Goal: Information Seeking & Learning: Learn about a topic

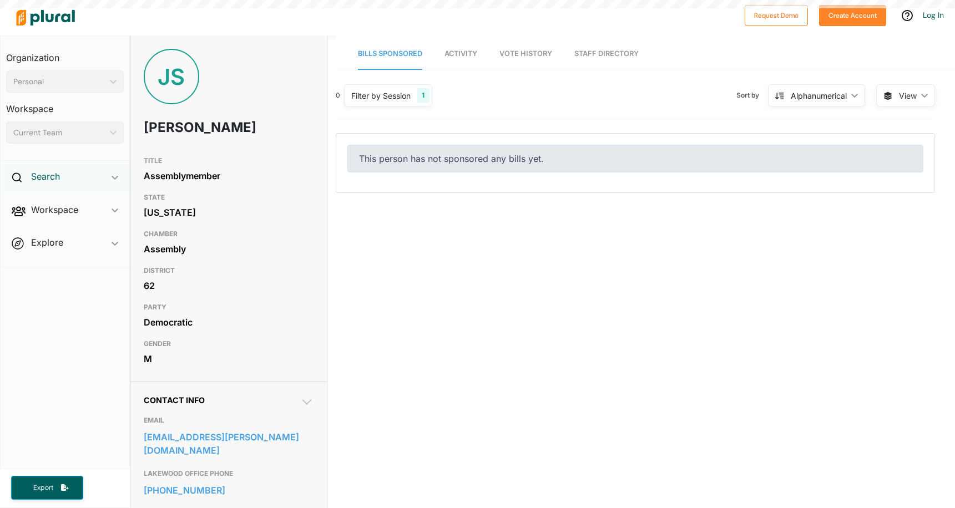
click at [54, 183] on div "Search ic_keyboard_arrow_down" at bounding box center [65, 179] width 129 height 30
click at [37, 202] on h4 "Bills" at bounding box center [67, 202] width 101 height 11
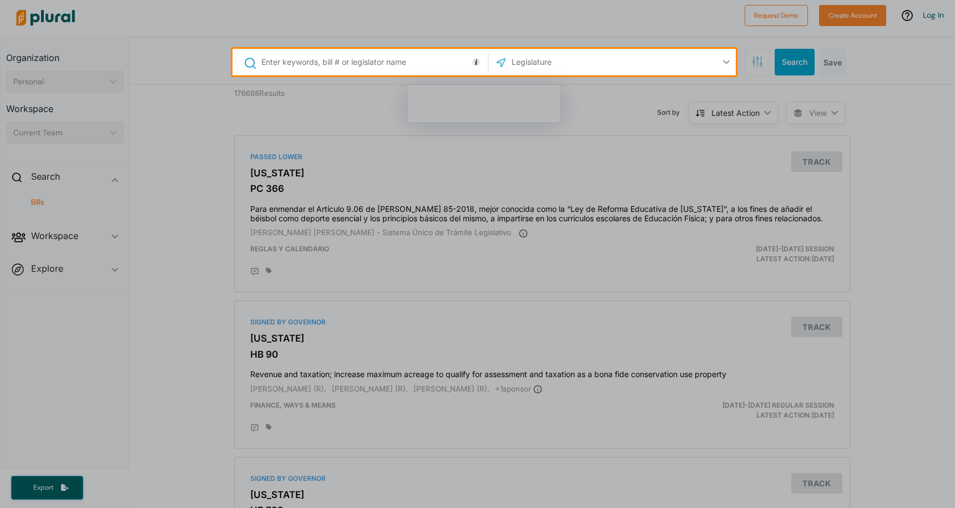
click at [319, 62] on input "text" at bounding box center [372, 62] width 225 height 21
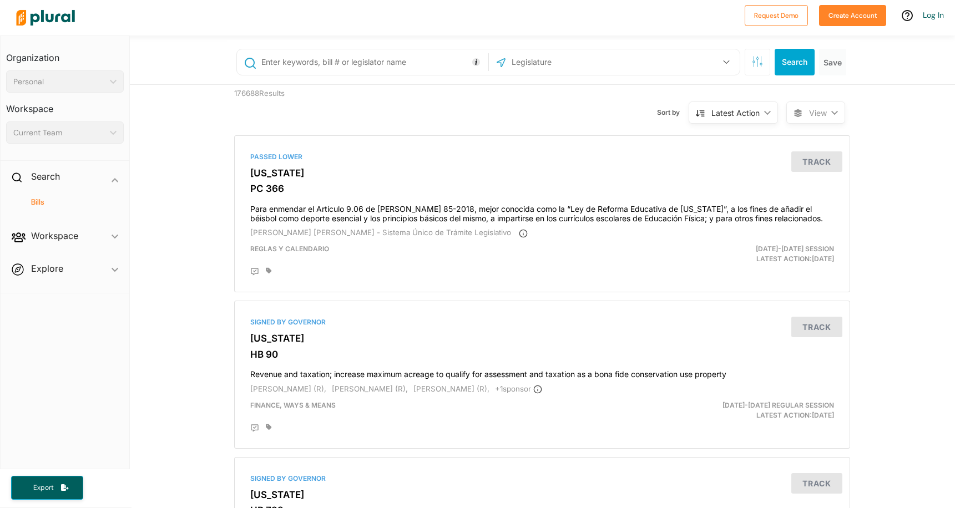
click at [68, 234] on span "Workspace ic_keyboard_arrow_down Members Bills Tags Saved Searches Activity" at bounding box center [65, 238] width 129 height 30
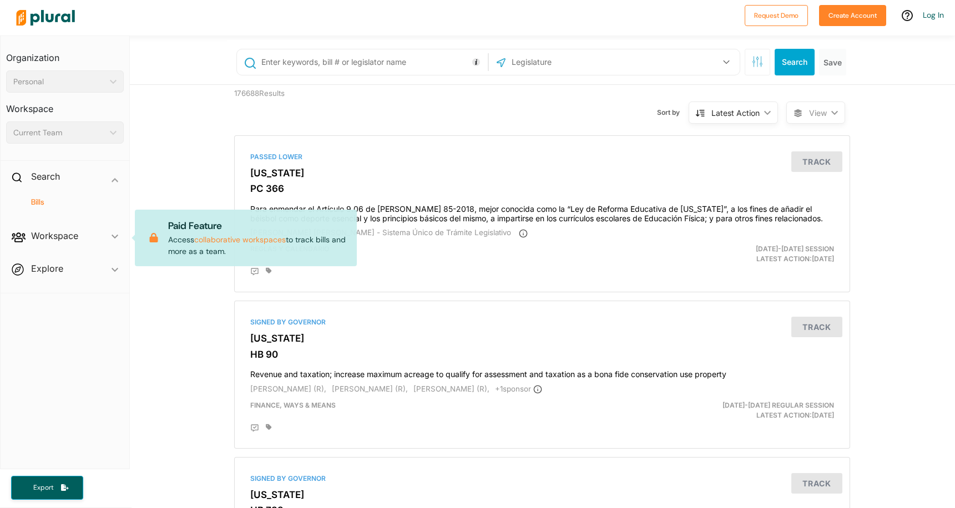
click at [59, 268] on span "Explore ic_keyboard_arrow_down Overview" at bounding box center [65, 271] width 129 height 30
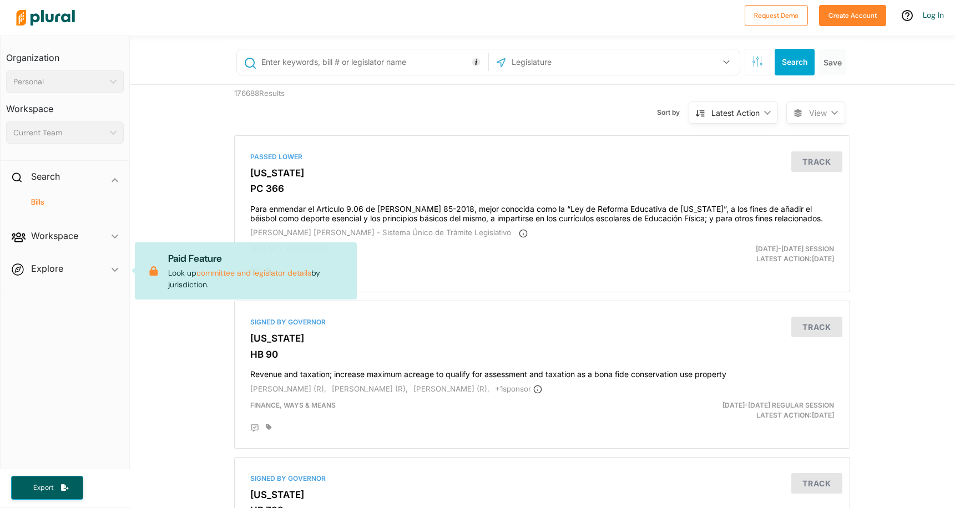
click at [37, 270] on span "Explore ic_keyboard_arrow_down Overview Paid Feature Look up committee and legi…" at bounding box center [65, 271] width 129 height 30
click at [55, 270] on span "Explore ic_keyboard_arrow_down Overview Paid Feature Look up committee and legi…" at bounding box center [65, 271] width 129 height 30
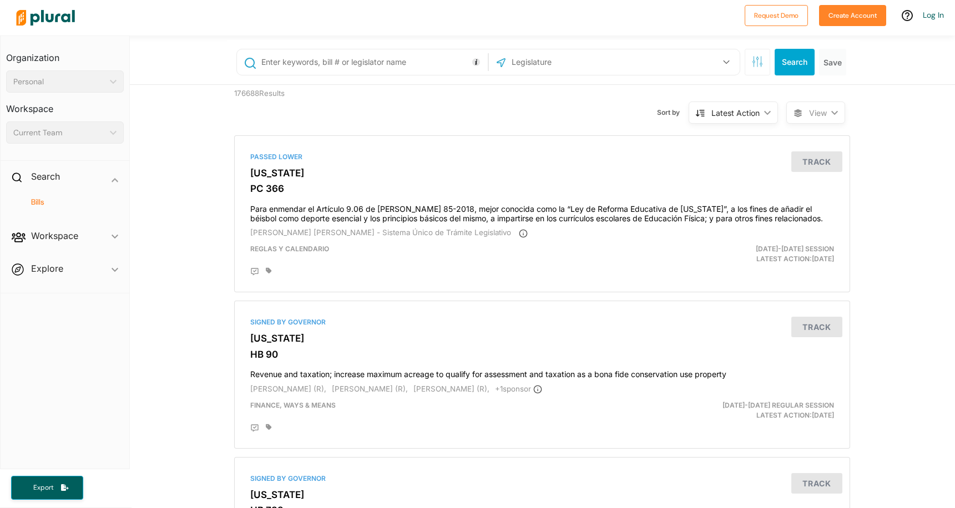
click at [769, 120] on div "Latest Action ic_keyboard_arrow_down" at bounding box center [733, 113] width 89 height 22
click at [49, 276] on span "Explore ic_keyboard_arrow_down Overview" at bounding box center [65, 271] width 129 height 30
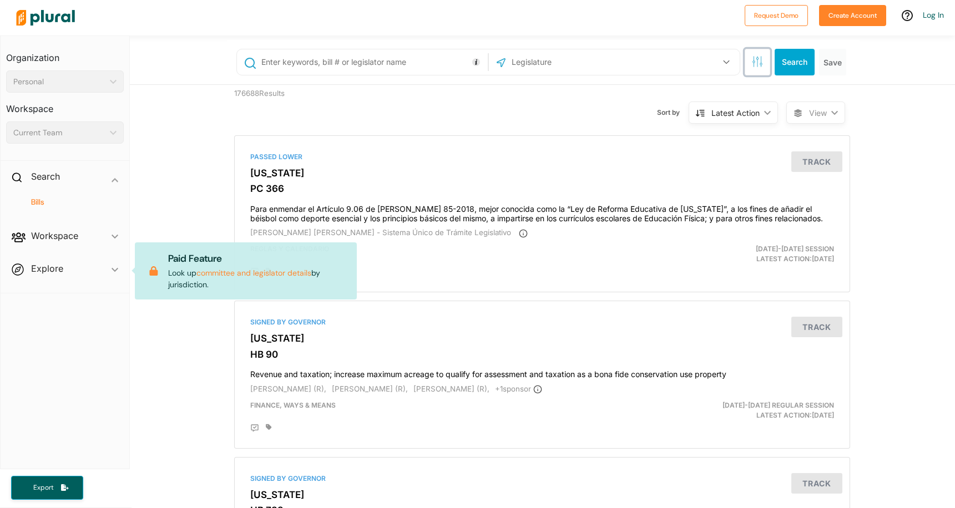
click at [748, 53] on button "button" at bounding box center [758, 62] width 26 height 27
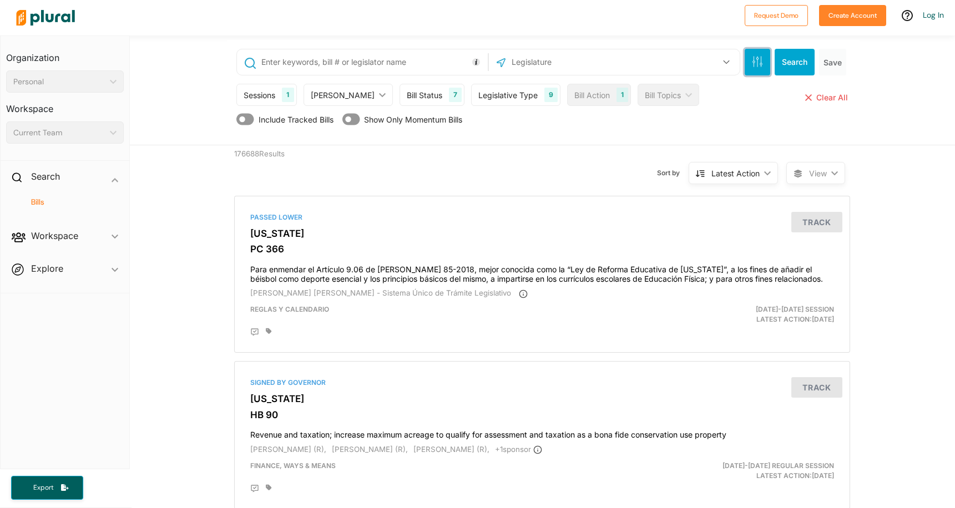
click at [748, 54] on button "button" at bounding box center [758, 62] width 26 height 27
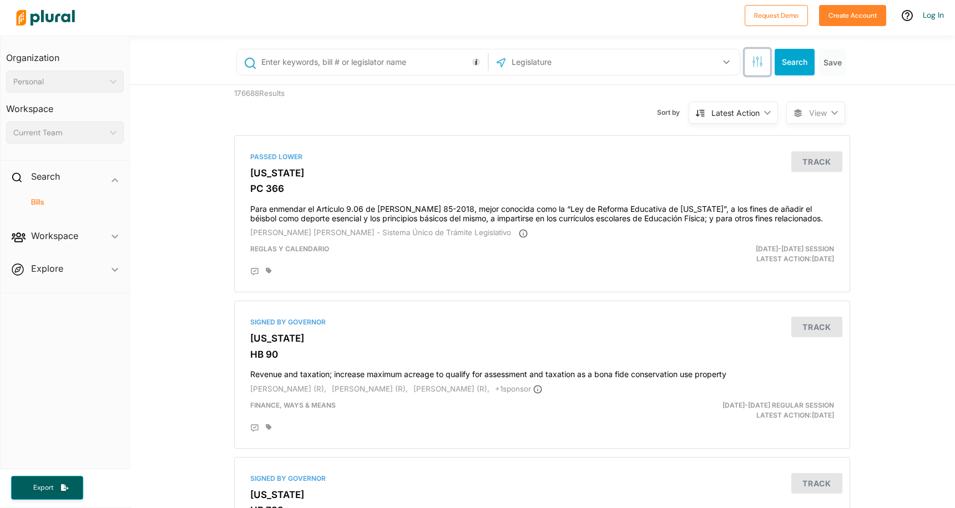
click at [748, 54] on button "button" at bounding box center [758, 62] width 26 height 27
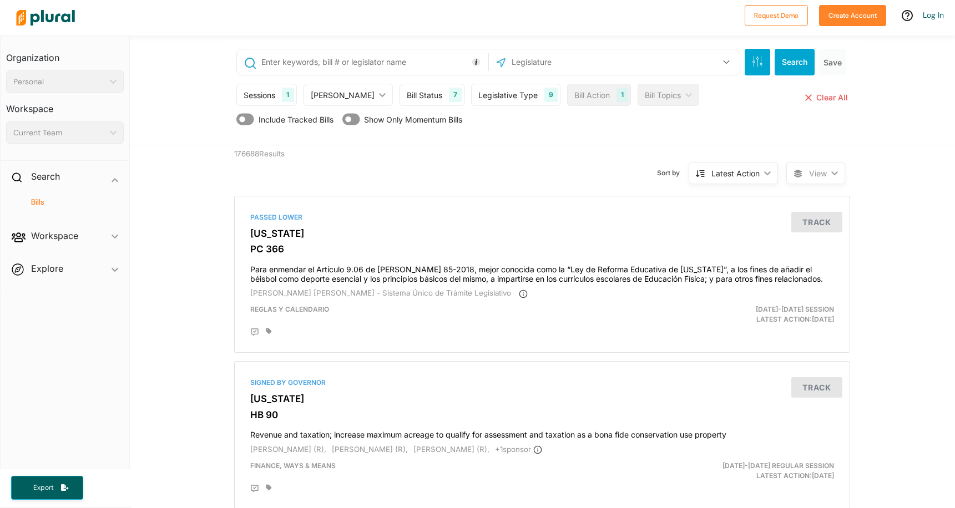
click at [357, 93] on div "[PERSON_NAME] ic_keyboard_arrow_down" at bounding box center [348, 95] width 89 height 22
click at [420, 93] on div "Bill Status 7" at bounding box center [432, 95] width 65 height 22
click at [478, 93] on div "Legislative Type" at bounding box center [507, 95] width 59 height 12
click at [407, 98] on div "Bill Status" at bounding box center [425, 95] width 36 height 12
click at [588, 100] on div "Bill Action 1" at bounding box center [599, 95] width 64 height 22
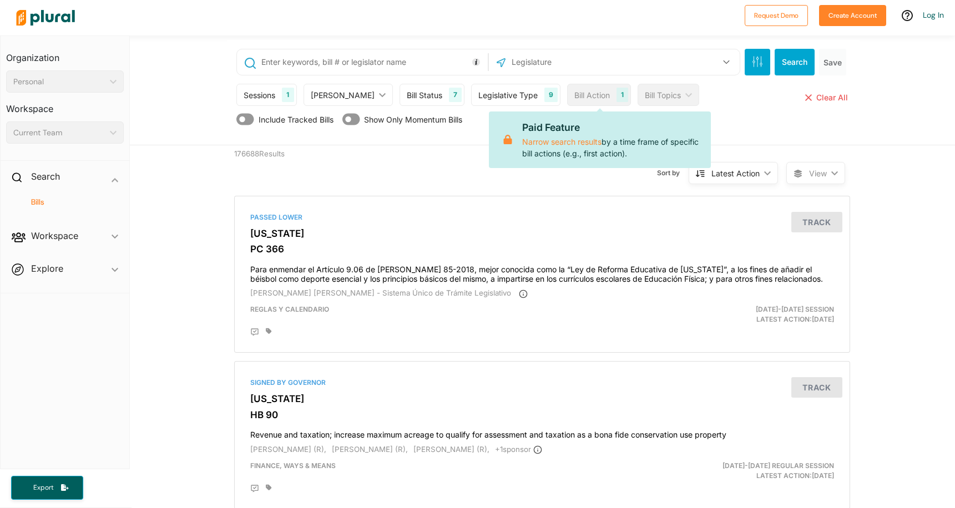
click at [645, 89] on div "Bill Topics" at bounding box center [663, 95] width 36 height 12
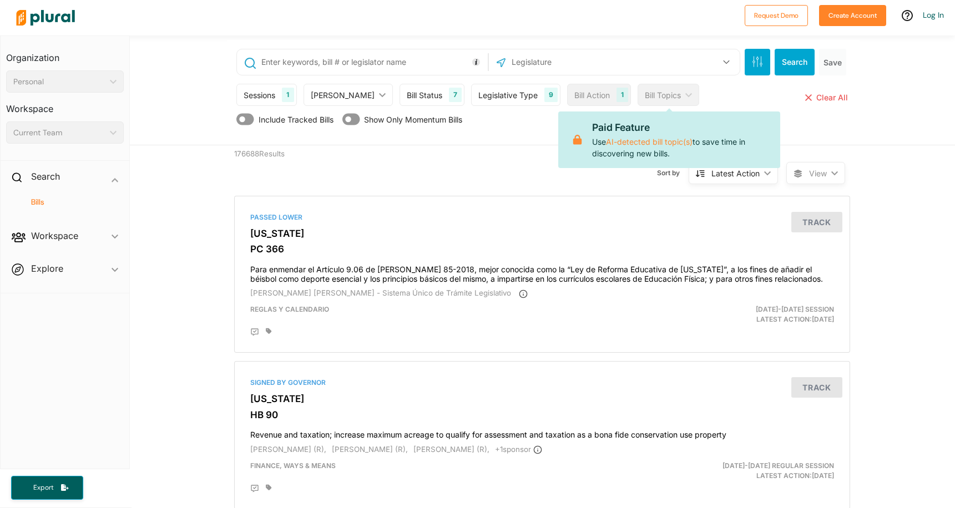
click at [488, 155] on div "Sort by Latest Action ic_keyboard_arrow_down Relevance Latest Action Latest Act…" at bounding box center [601, 166] width 369 height 42
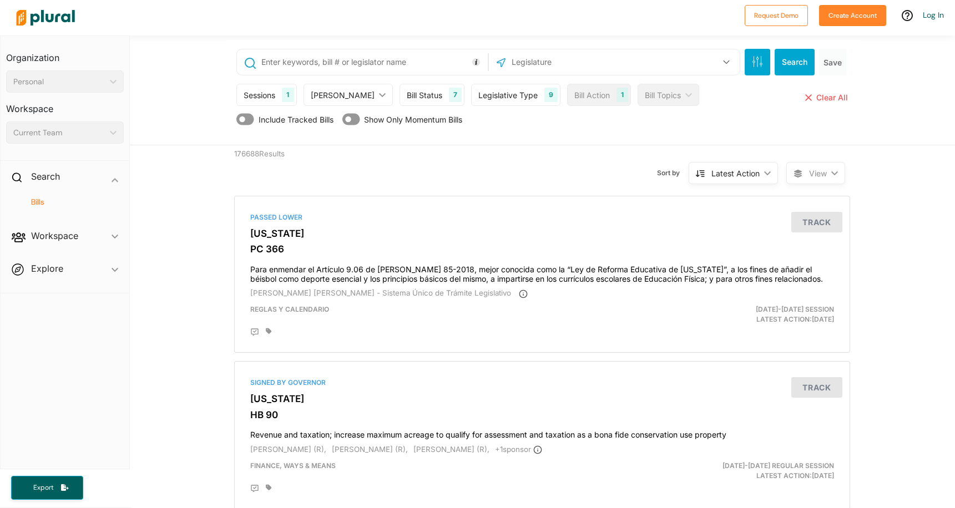
click at [243, 117] on icon at bounding box center [245, 120] width 18 height 12
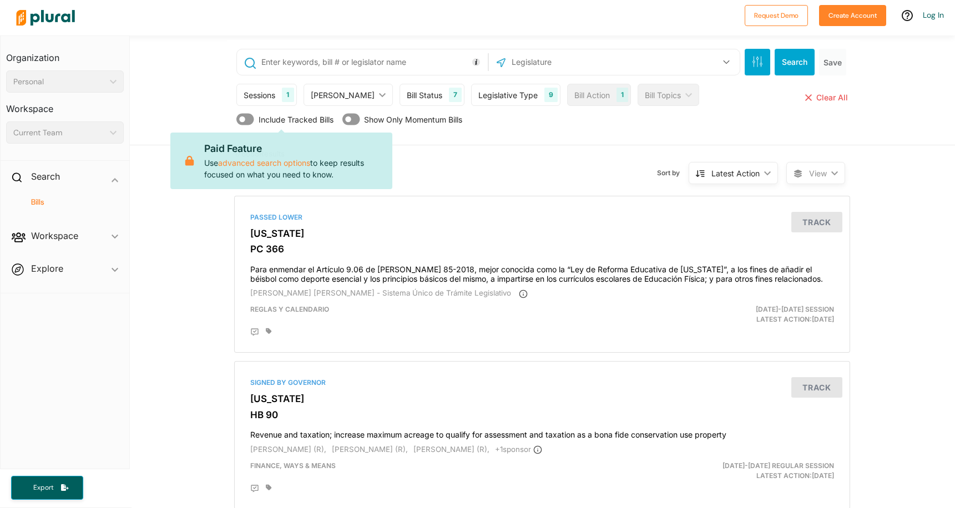
click at [239, 117] on icon at bounding box center [245, 120] width 18 height 16
click at [505, 149] on div "Sort by Latest Action ic_keyboard_arrow_down Relevance Latest Action Latest Act…" at bounding box center [601, 166] width 369 height 42
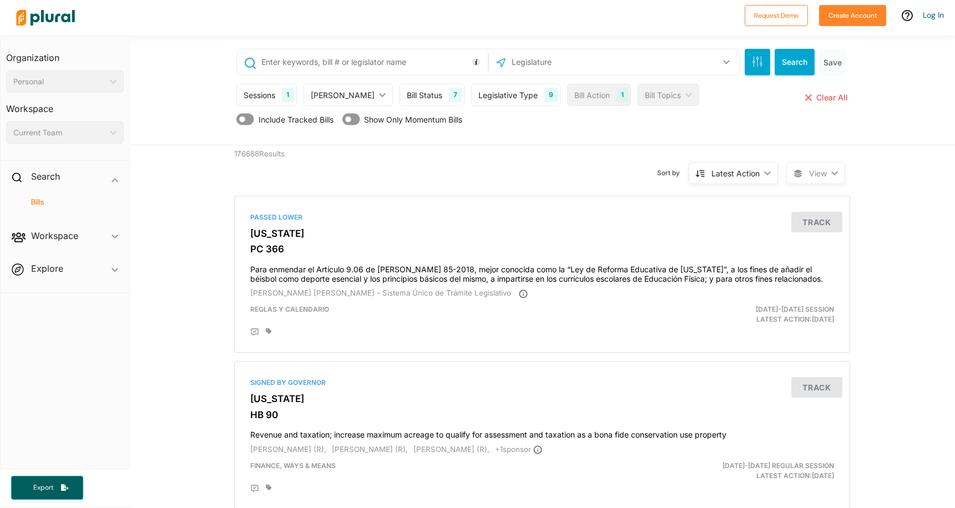
click at [362, 94] on div "[PERSON_NAME] ic_keyboard_arrow_down" at bounding box center [348, 95] width 89 height 22
click at [407, 95] on div "Bill Status" at bounding box center [425, 95] width 36 height 12
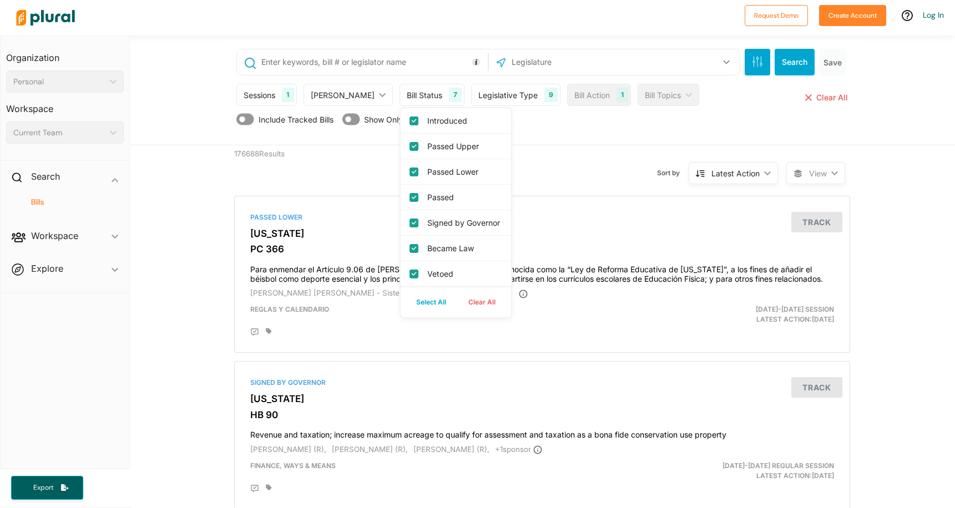
click at [530, 128] on div "Include Tracked Bills Show Only Momentum Bills" at bounding box center [543, 122] width 614 height 21
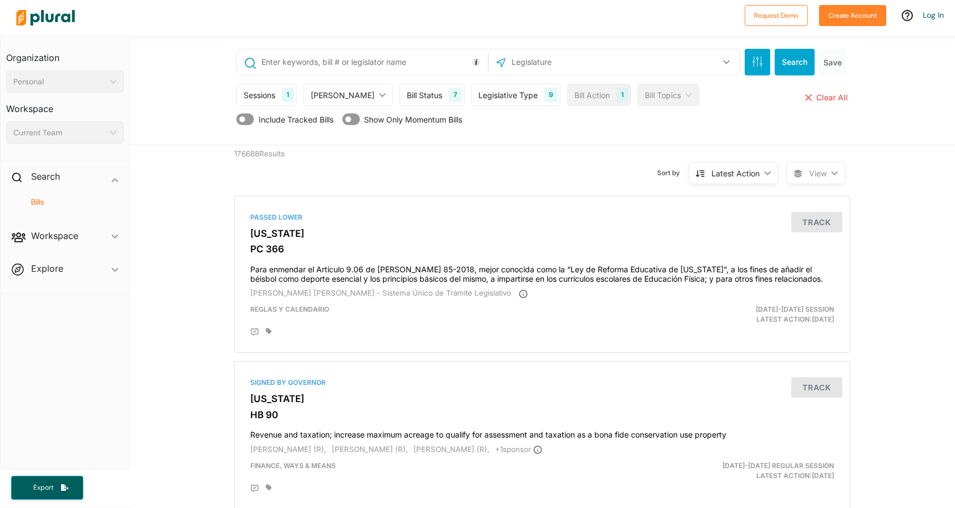
click at [268, 85] on div "Sessions 1" at bounding box center [266, 95] width 60 height 22
click at [333, 91] on div "[PERSON_NAME]" at bounding box center [343, 95] width 64 height 12
click at [540, 141] on div "US Congress [US_STATE] [US_STATE] [US_STATE] [US_STATE] [US_STATE] [US_STATE] […" at bounding box center [543, 92] width 633 height 105
click at [937, 16] on link "Log In" at bounding box center [933, 15] width 21 height 10
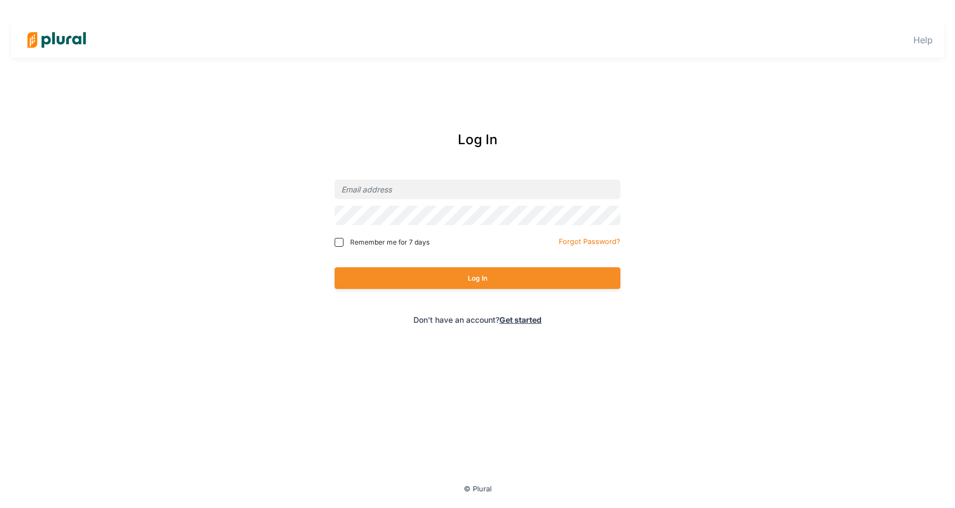
click at [522, 321] on link "Get started" at bounding box center [520, 319] width 42 height 9
